Goal: Information Seeking & Learning: Learn about a topic

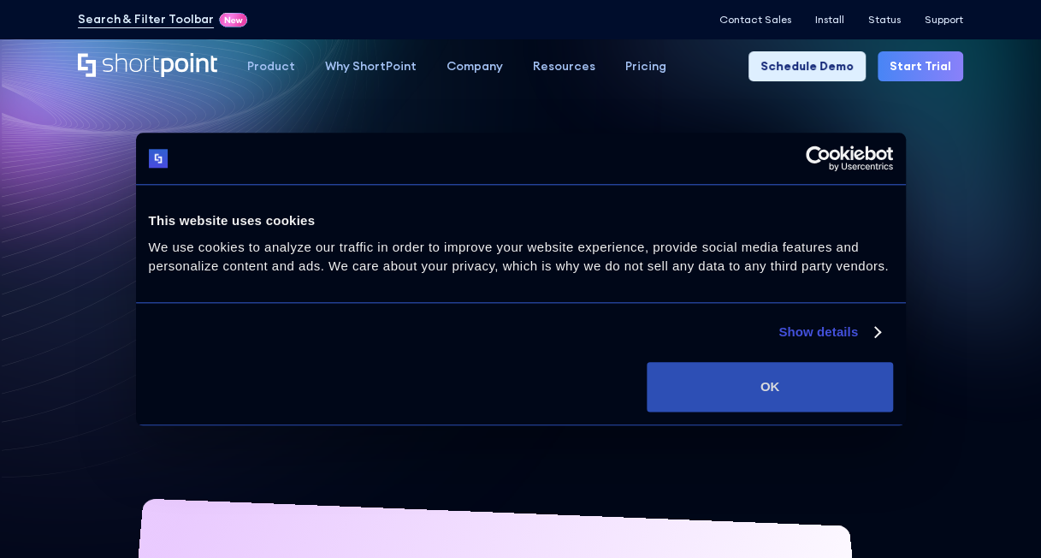
click at [756, 380] on button "OK" at bounding box center [770, 387] width 246 height 50
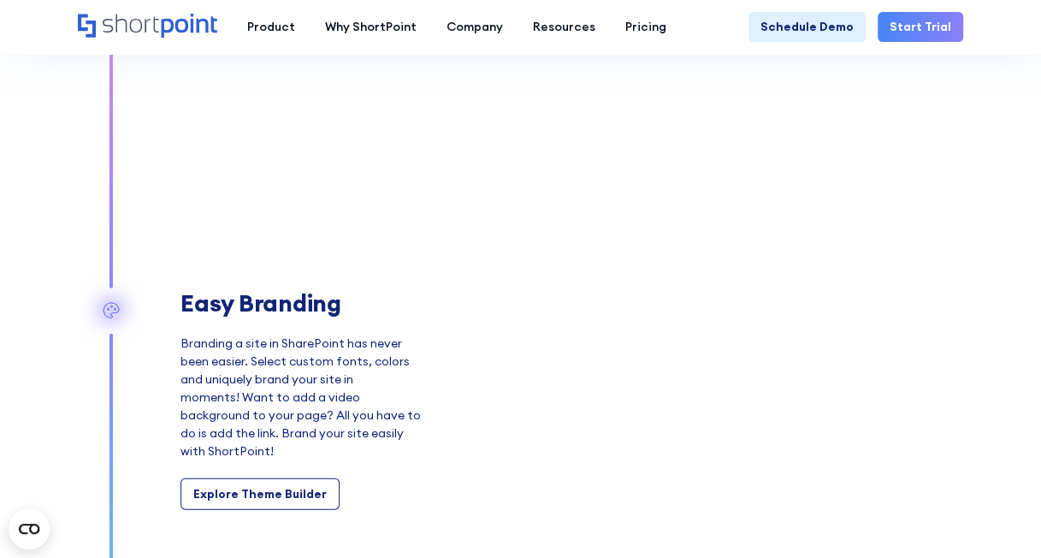
scroll to position [1271, 0]
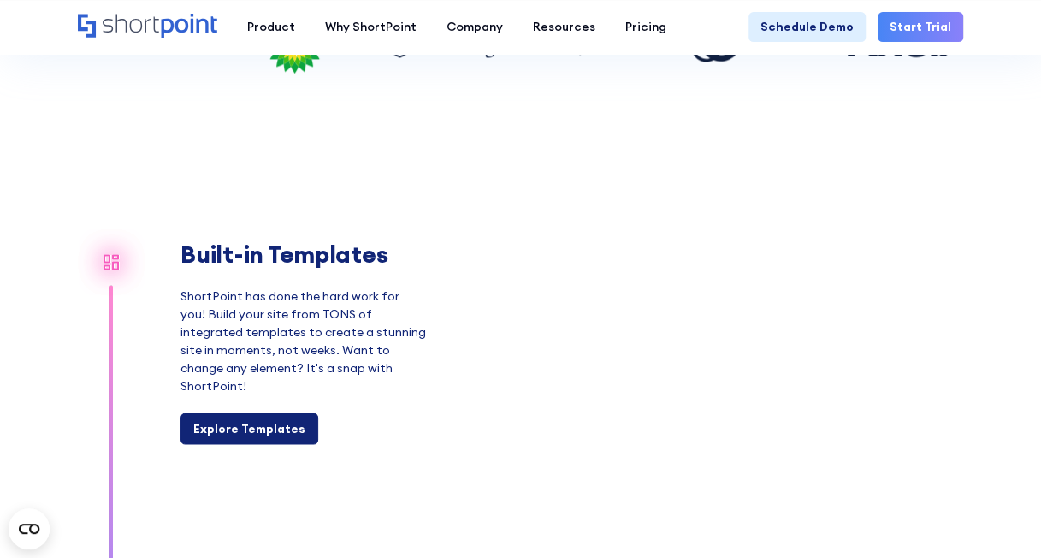
click at [214, 419] on div "Explore Templates" at bounding box center [249, 428] width 112 height 18
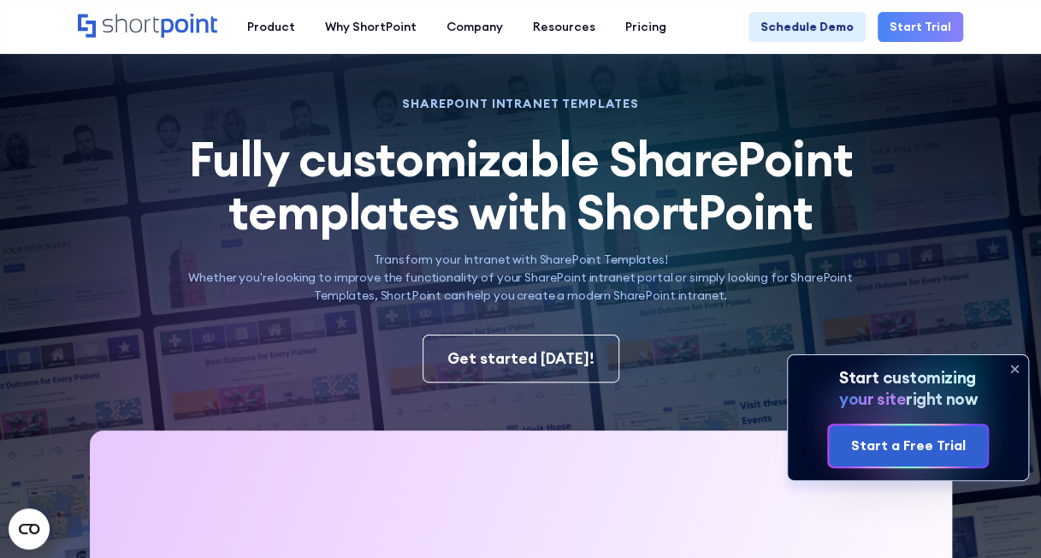
scroll to position [55, 0]
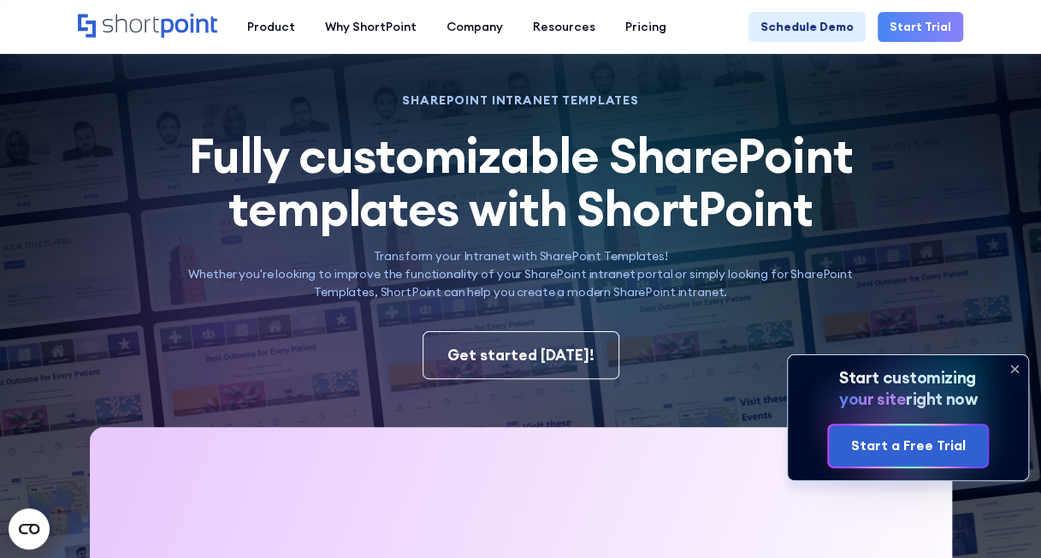
click at [1015, 366] on icon at bounding box center [1014, 368] width 27 height 27
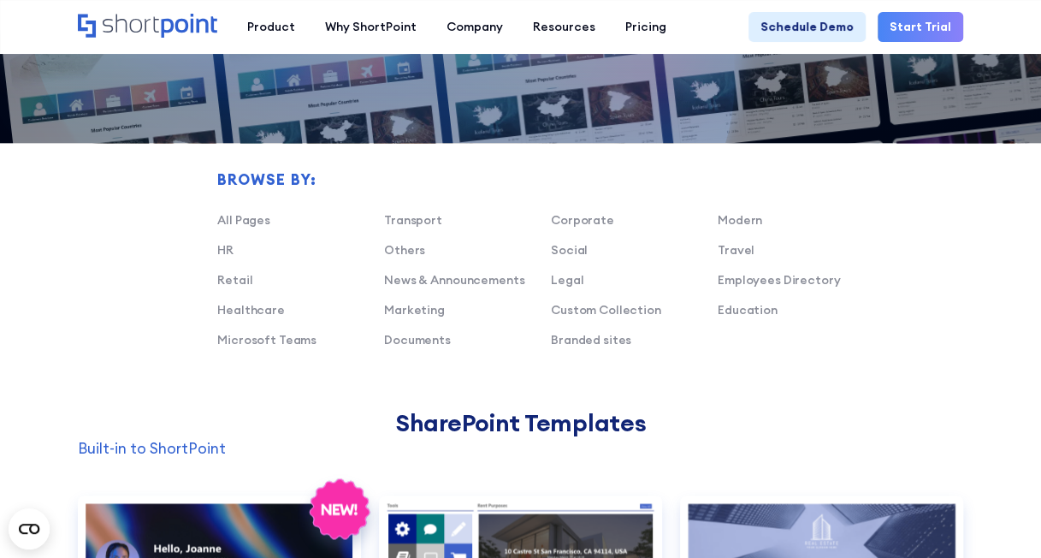
scroll to position [938, 0]
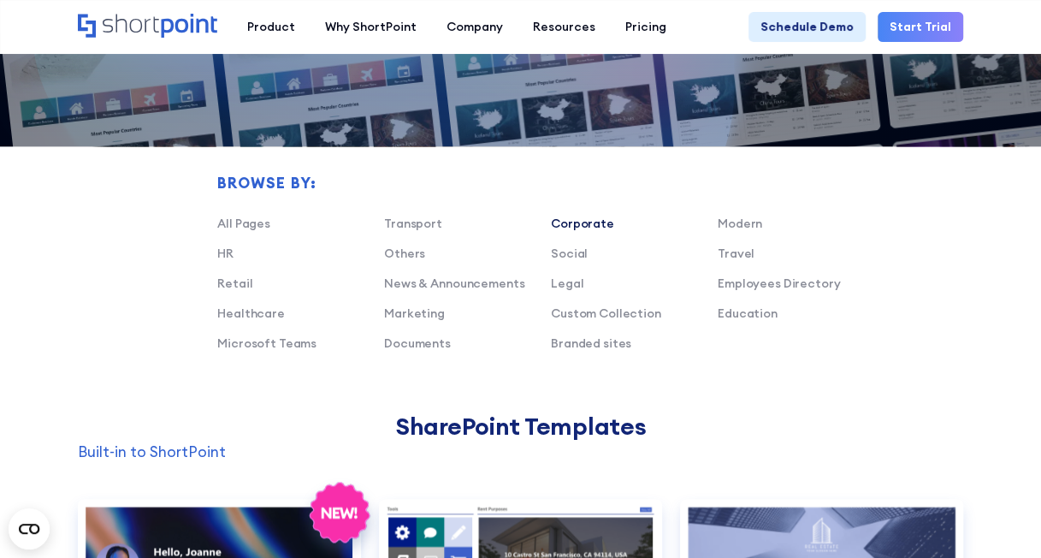
click at [580, 224] on link "Corporate" at bounding box center [582, 223] width 63 height 15
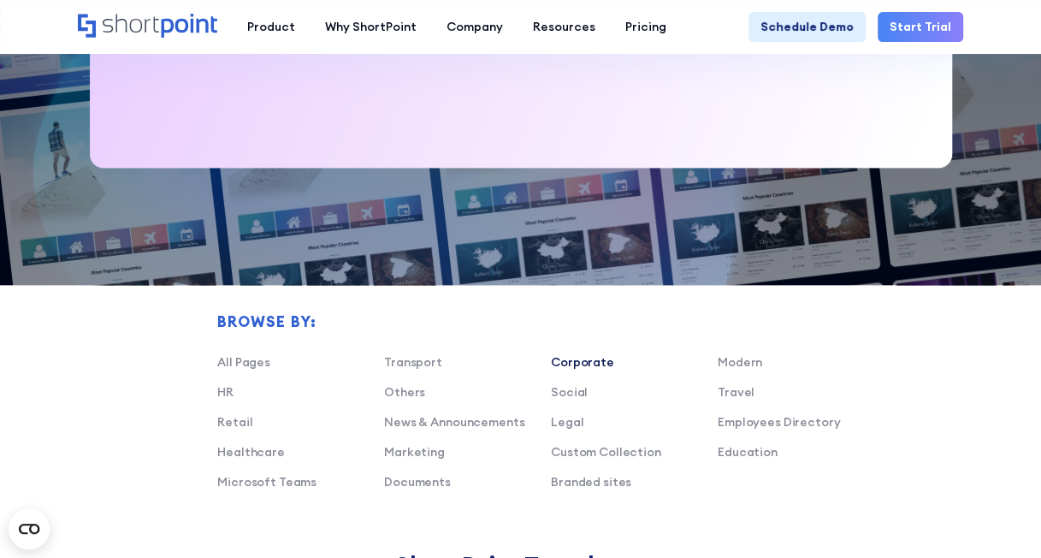
scroll to position [793, 0]
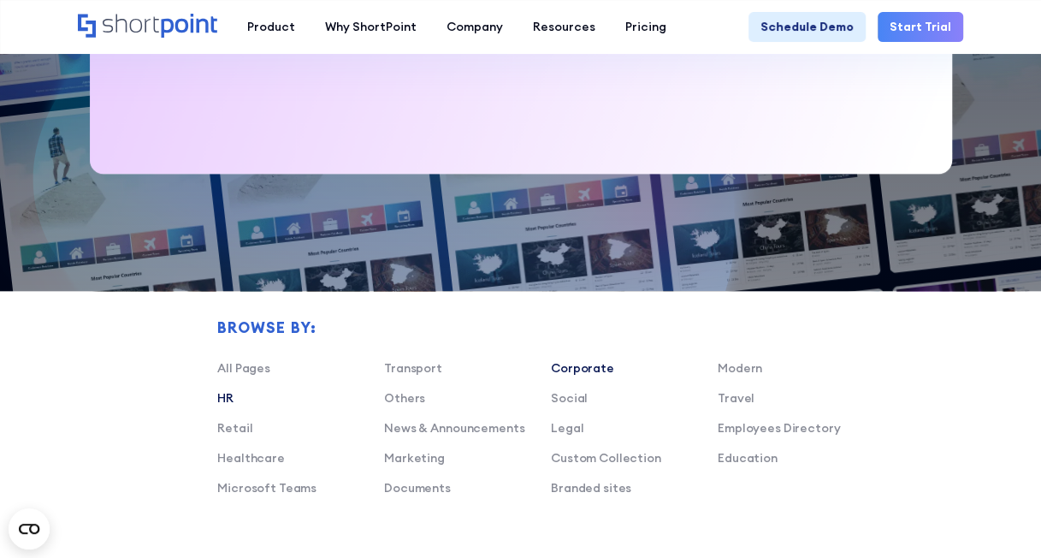
click at [231, 403] on link "HR" at bounding box center [225, 397] width 16 height 15
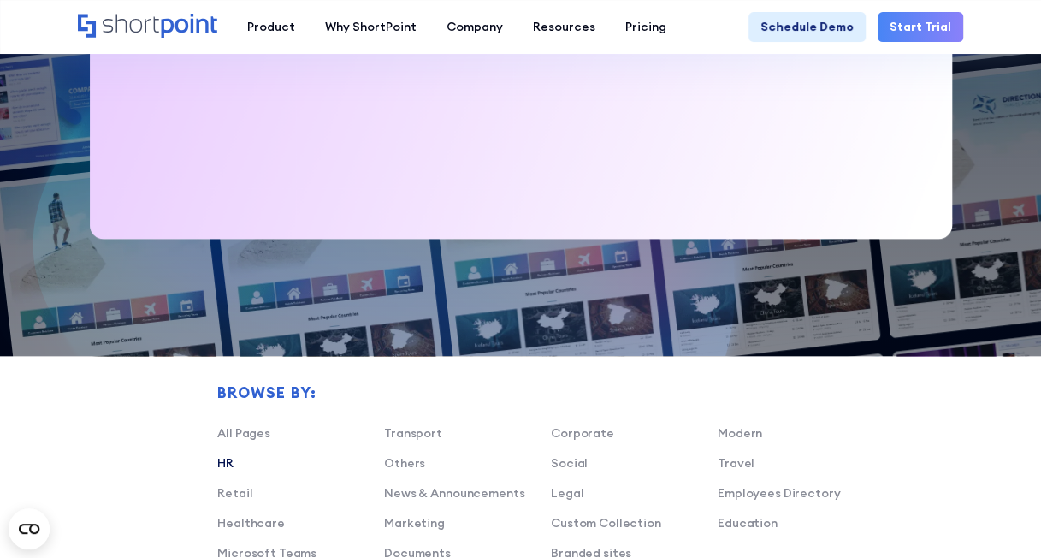
scroll to position [585, 0]
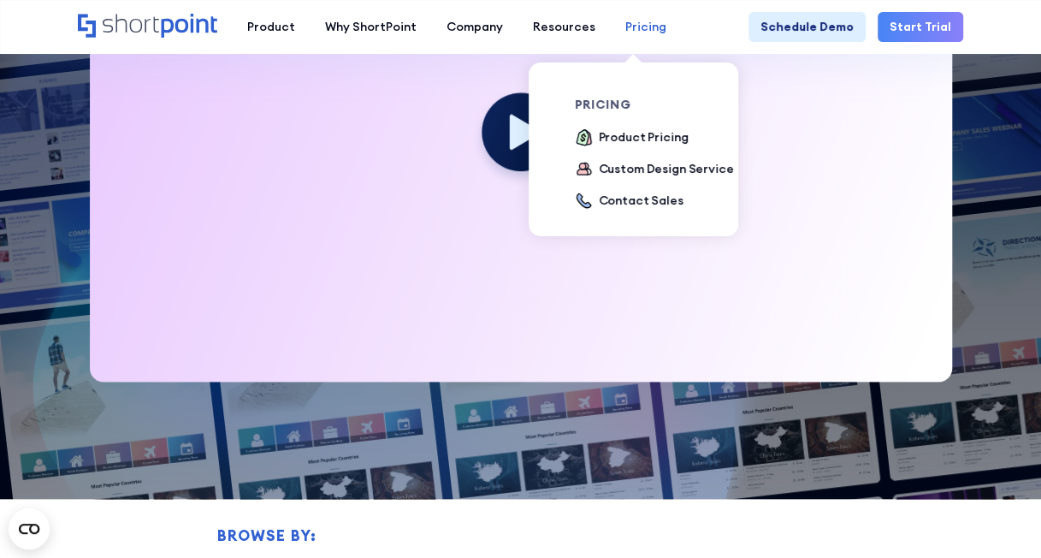
click at [627, 27] on div "Pricing" at bounding box center [646, 27] width 41 height 18
click at [613, 143] on div "Product Pricing" at bounding box center [644, 137] width 90 height 18
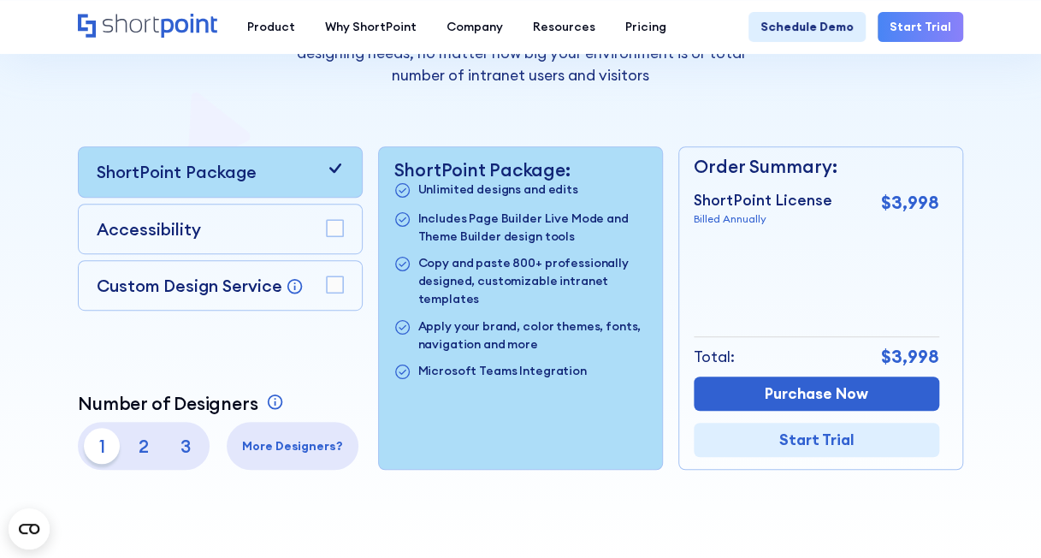
scroll to position [333, 0]
click at [335, 232] on rect at bounding box center [335, 229] width 16 height 16
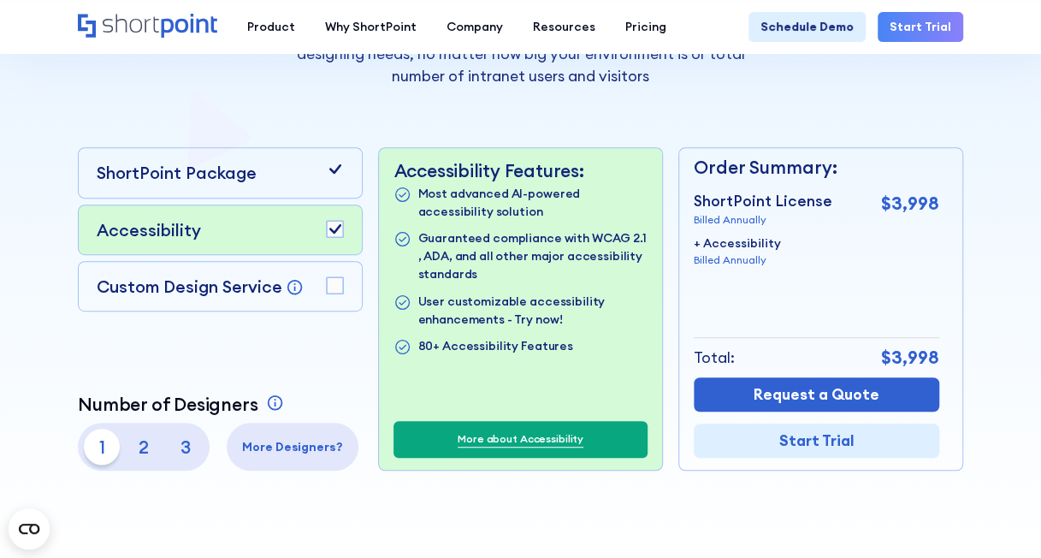
click at [336, 177] on icon at bounding box center [335, 169] width 18 height 18
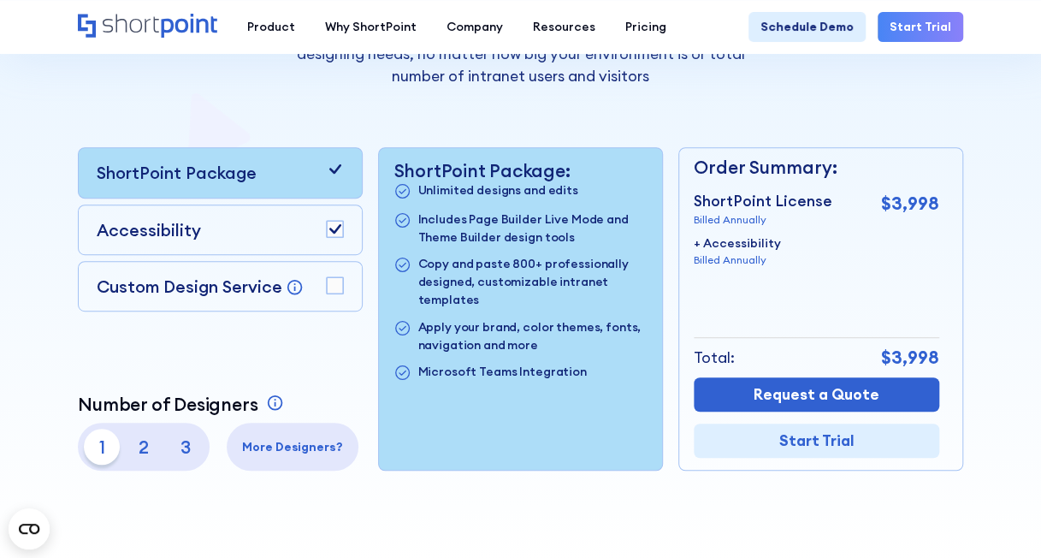
click at [330, 285] on rect at bounding box center [335, 285] width 16 height 16
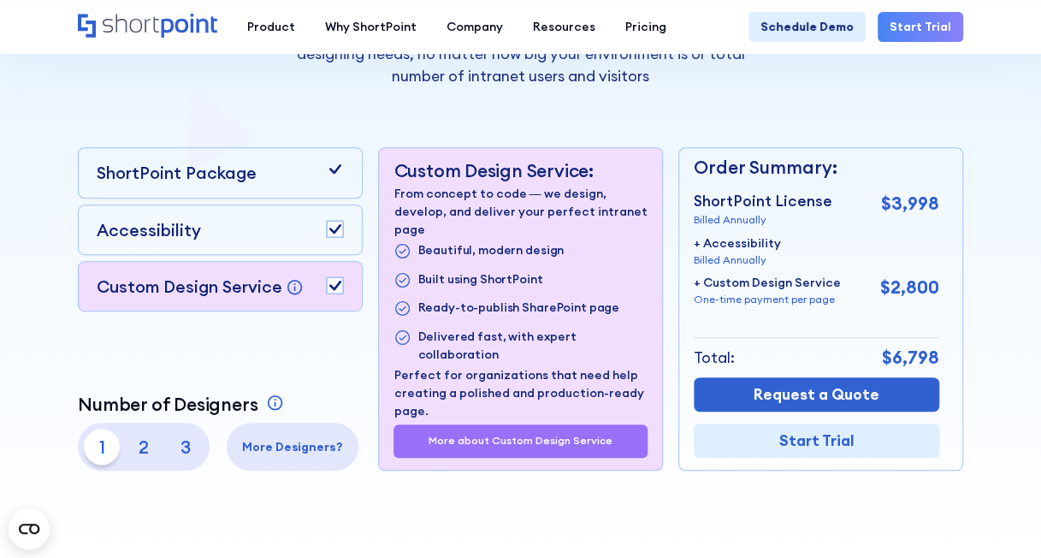
click at [330, 285] on rect at bounding box center [335, 285] width 16 height 16
click at [334, 226] on rect at bounding box center [335, 229] width 16 height 16
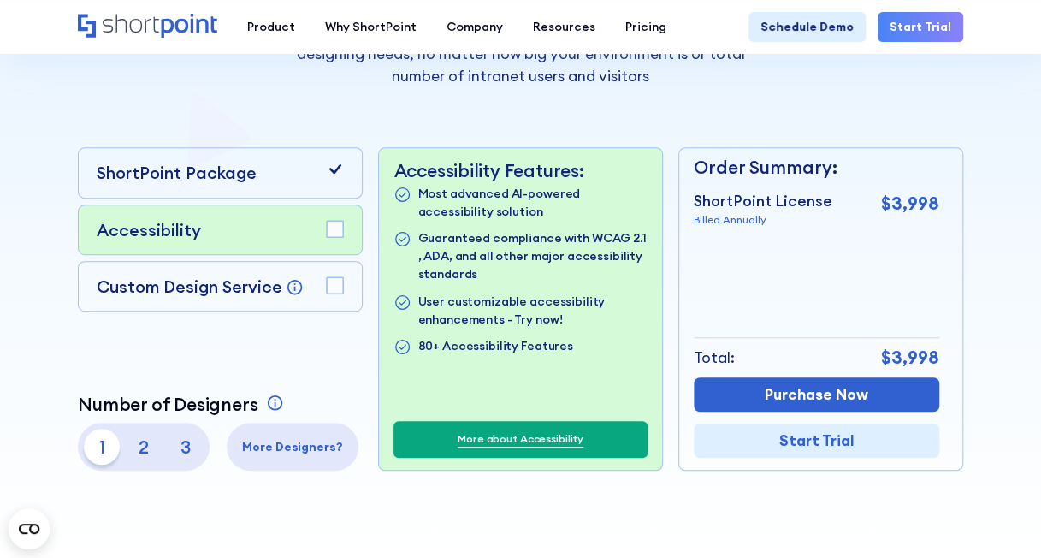
click at [340, 169] on icon at bounding box center [335, 169] width 18 height 18
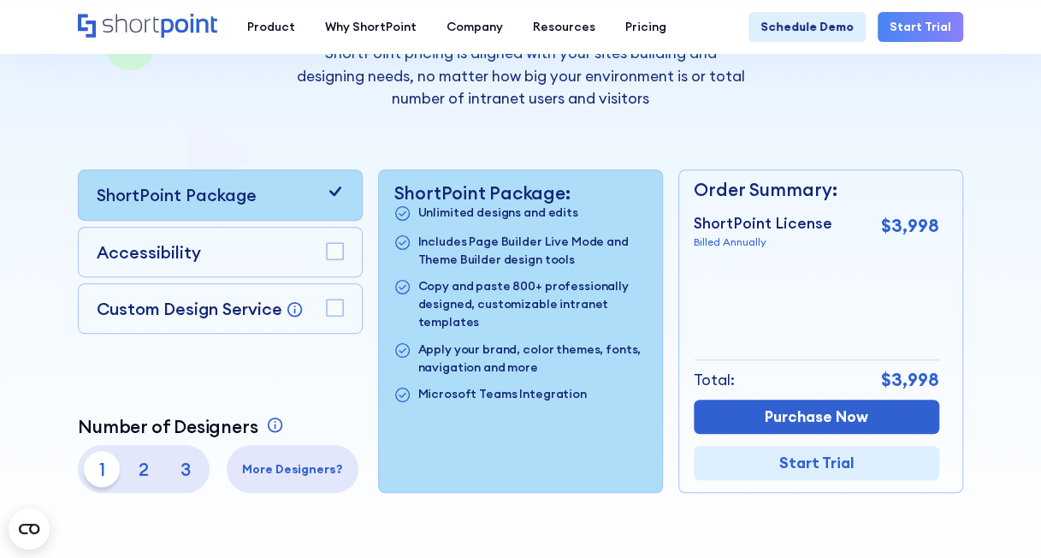
scroll to position [0, 0]
